Goal: Navigation & Orientation: Find specific page/section

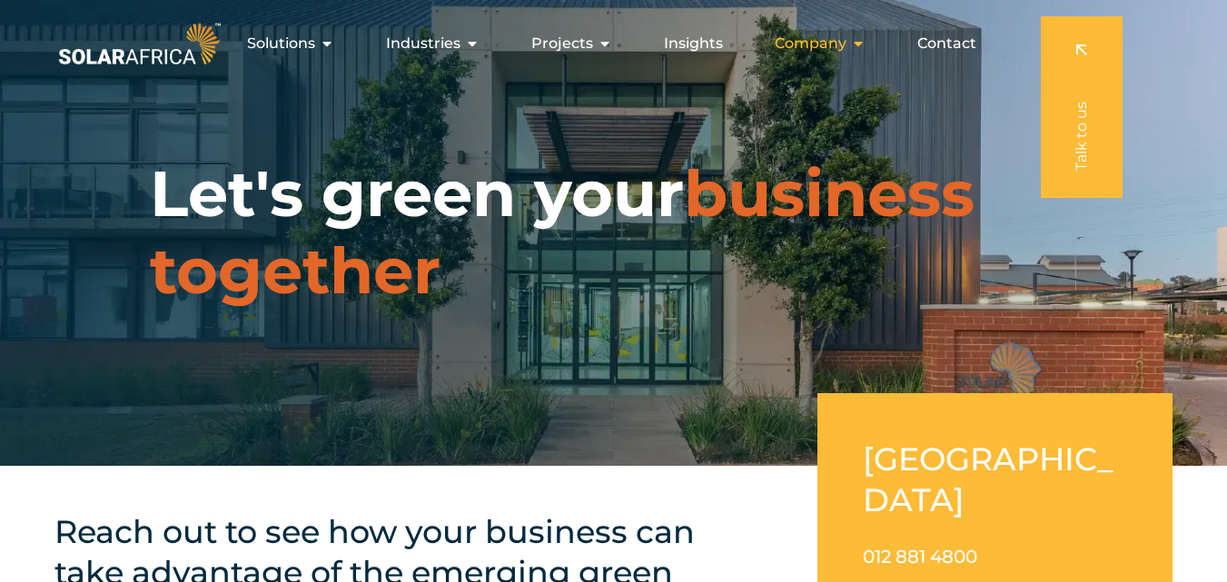
click at [824, 50] on span "Company" at bounding box center [810, 44] width 72 height 22
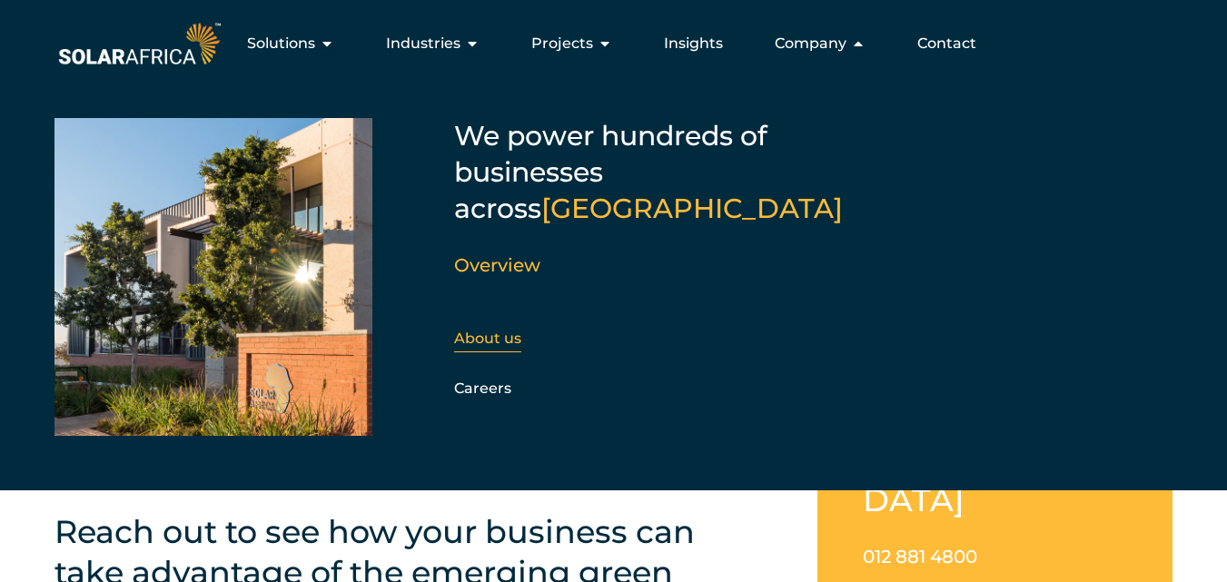
click at [497, 330] on link "About us" at bounding box center [487, 338] width 67 height 17
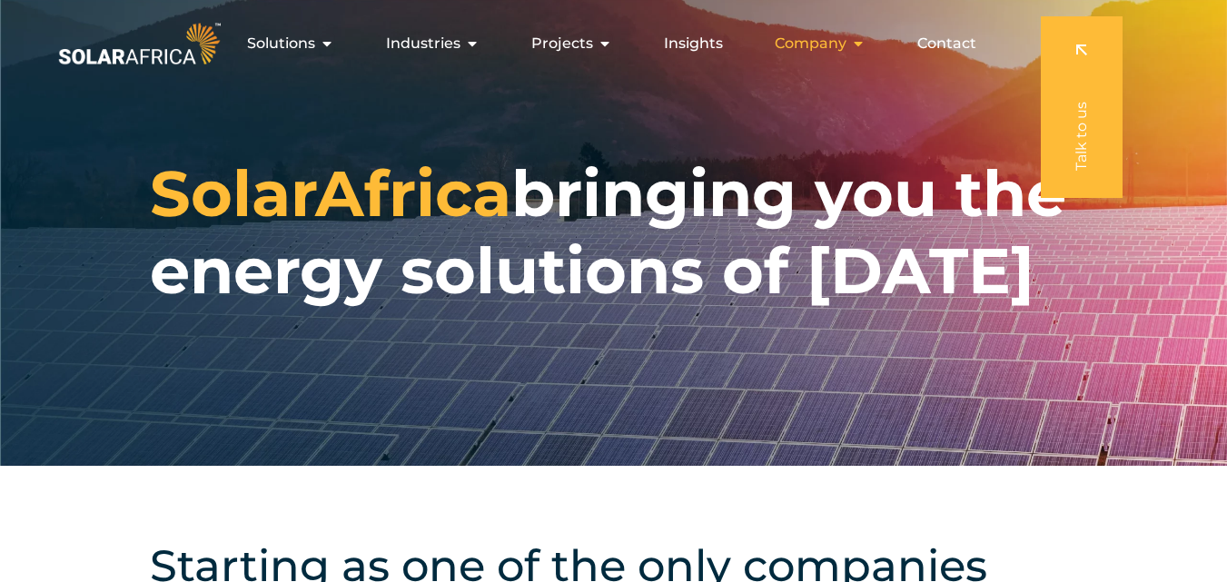
click at [829, 42] on span "Company" at bounding box center [810, 44] width 72 height 22
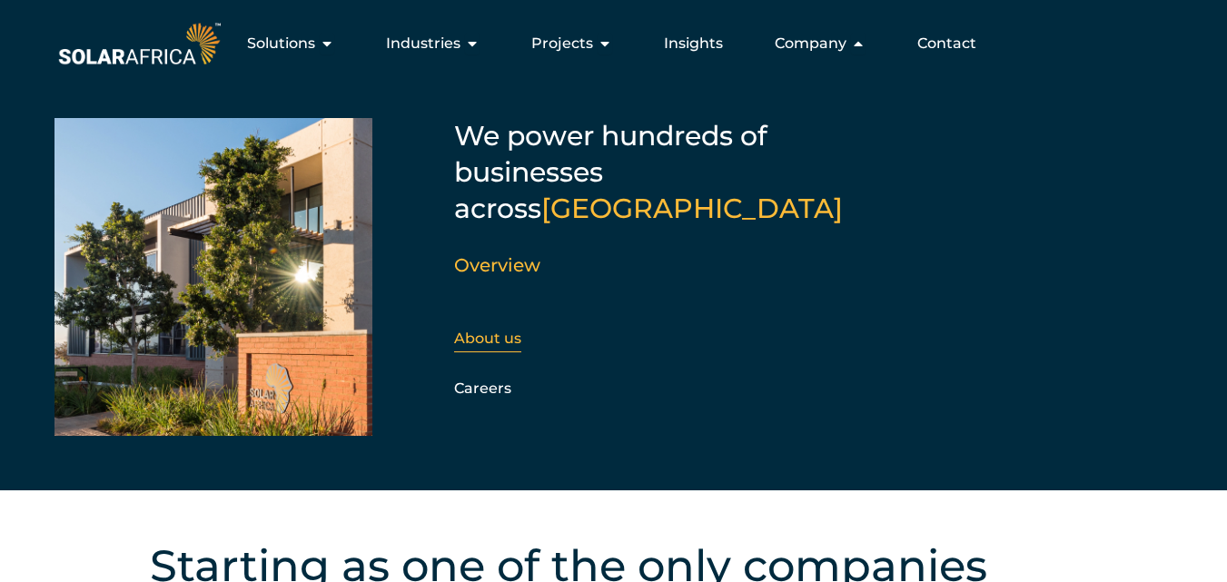
click at [501, 330] on link "About us" at bounding box center [487, 338] width 67 height 17
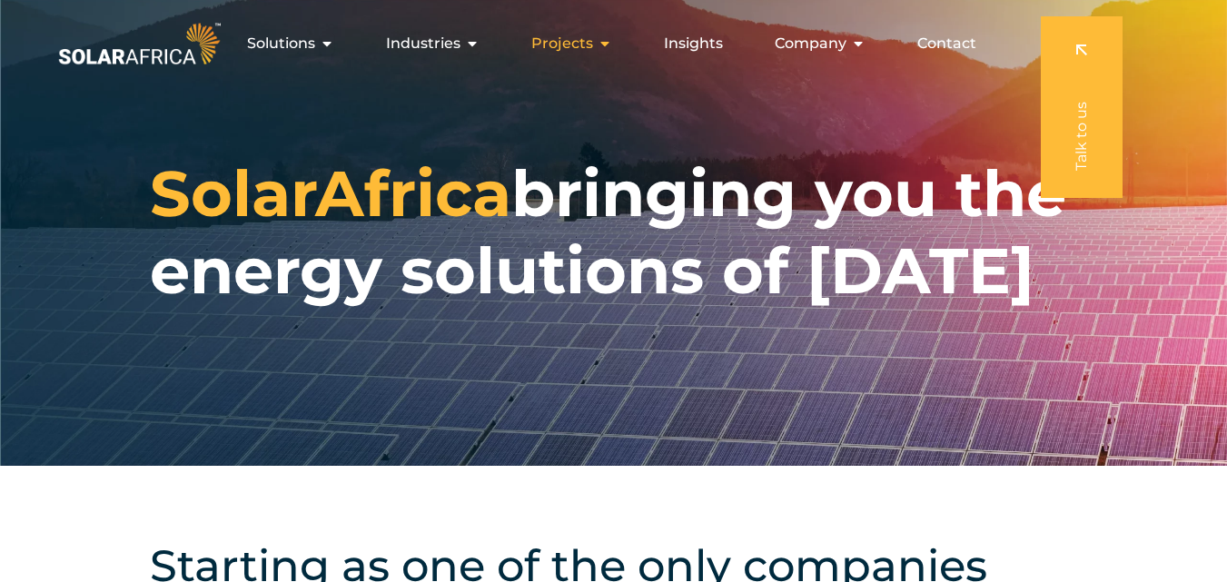
click at [580, 44] on span "Projects" at bounding box center [562, 44] width 62 height 22
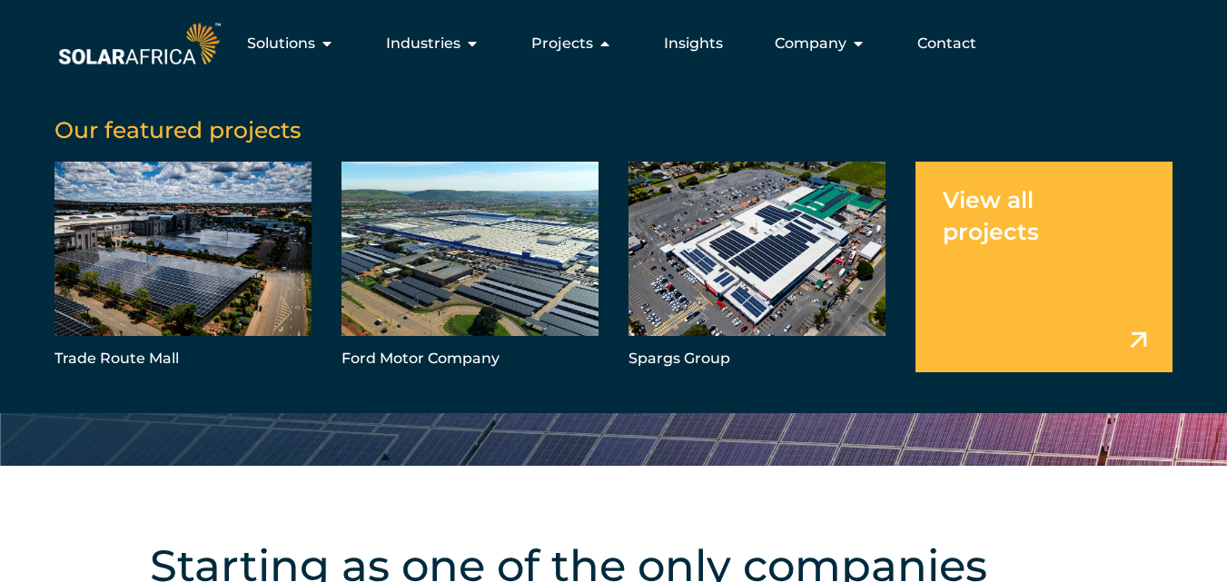
click at [1023, 215] on link "Menu" at bounding box center [1043, 267] width 257 height 211
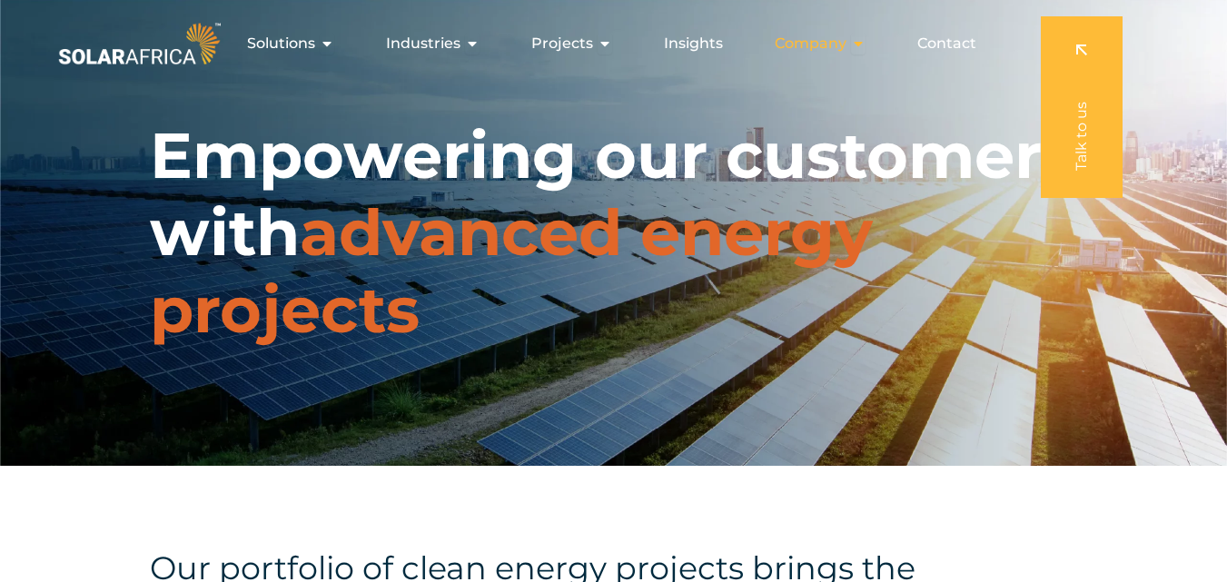
click at [824, 45] on span "Company" at bounding box center [810, 44] width 72 height 22
